Goal: Transaction & Acquisition: Purchase product/service

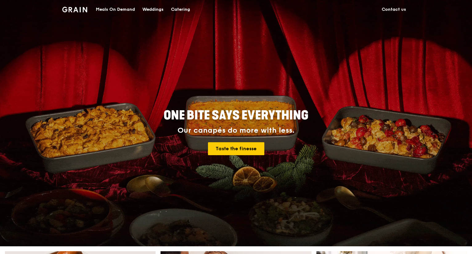
click at [181, 8] on div "Catering" at bounding box center [180, 9] width 19 height 19
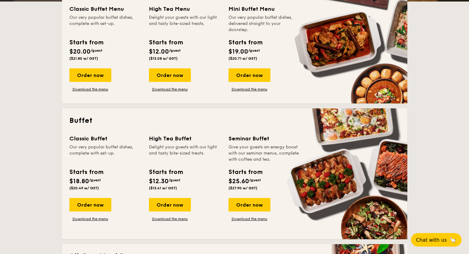
scroll to position [247, 0]
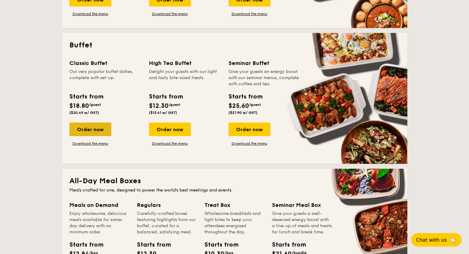
click at [101, 127] on div "Order now" at bounding box center [90, 130] width 42 height 14
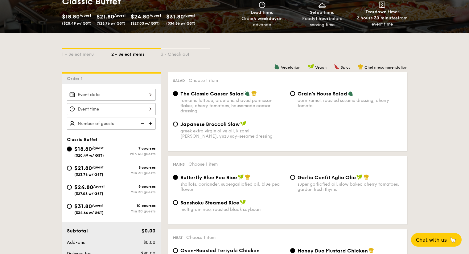
scroll to position [93, 0]
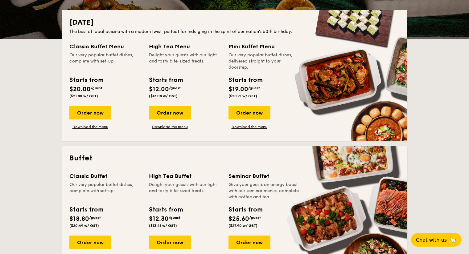
scroll to position [119, 0]
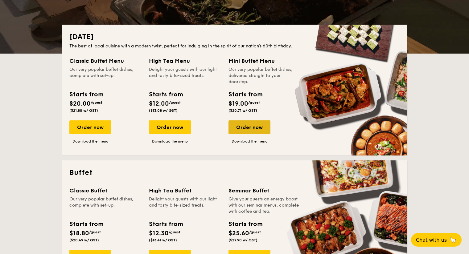
click at [246, 127] on div "Order now" at bounding box center [250, 128] width 42 height 14
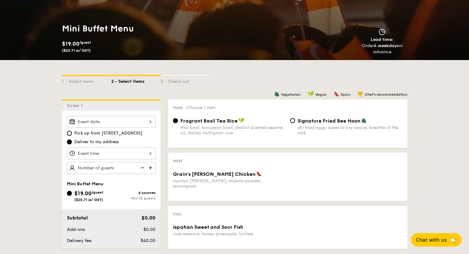
scroll to position [154, 0]
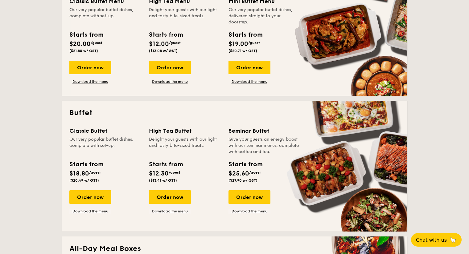
scroll to position [181, 0]
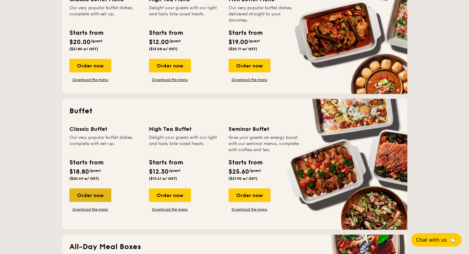
click at [98, 198] on div "Order now" at bounding box center [90, 196] width 42 height 14
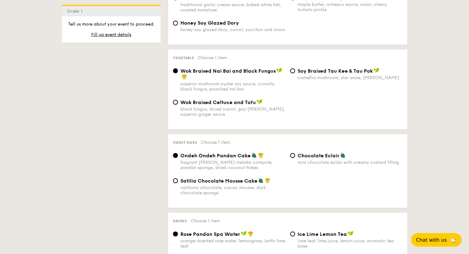
scroll to position [432, 0]
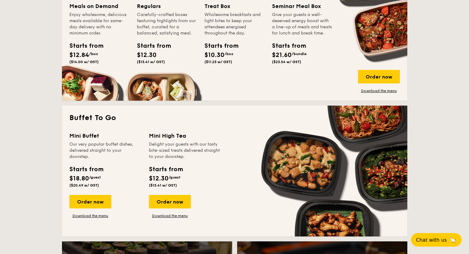
scroll to position [485, 0]
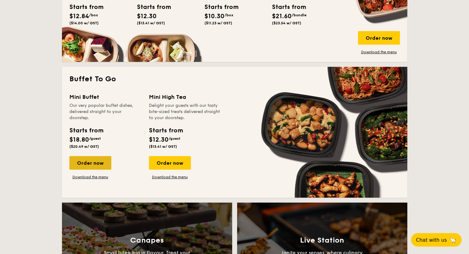
click at [100, 160] on div "Order now" at bounding box center [90, 163] width 42 height 14
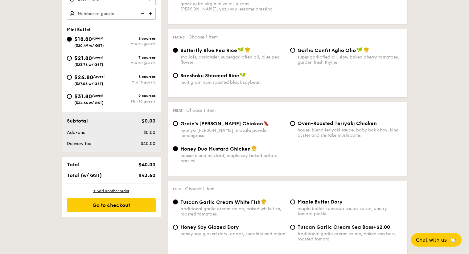
scroll to position [123, 0]
